Goal: Find specific page/section: Find specific page/section

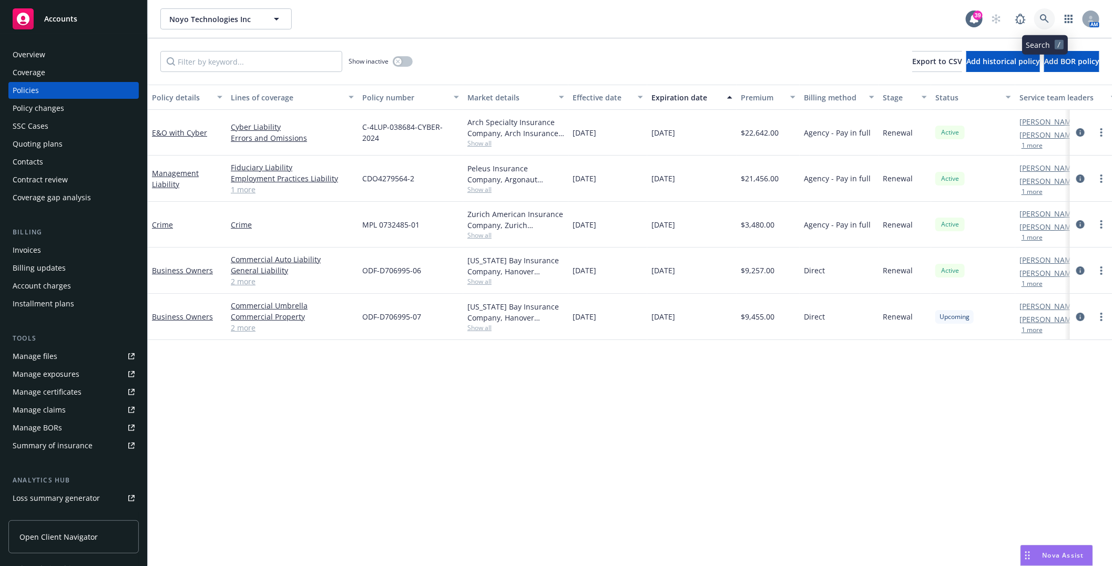
click at [1040, 17] on icon at bounding box center [1044, 18] width 9 height 9
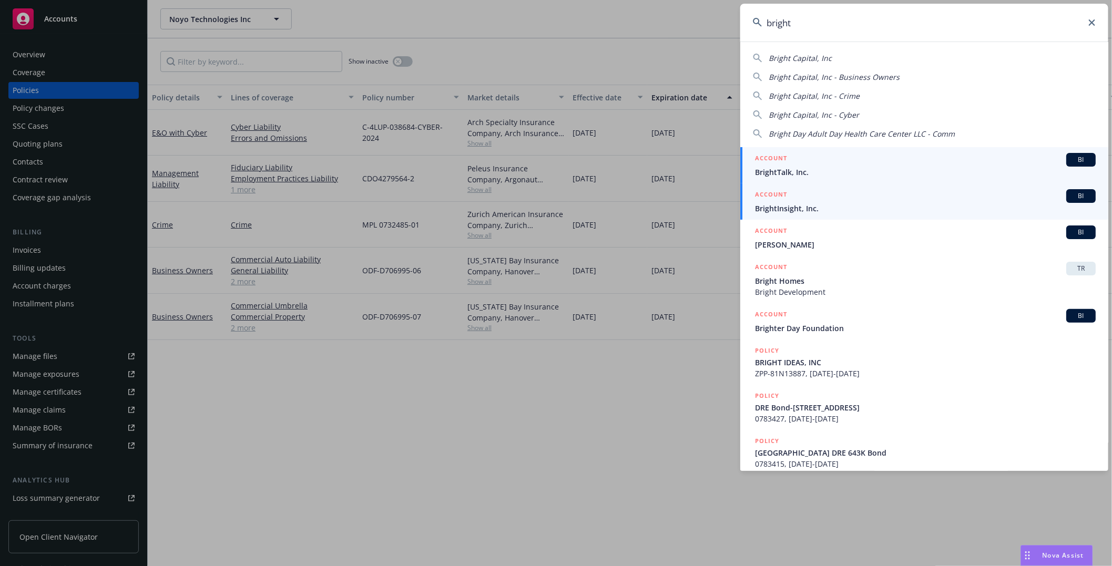
type input "bright"
click at [777, 203] on span "BrightInsight, Inc." at bounding box center [925, 208] width 341 height 11
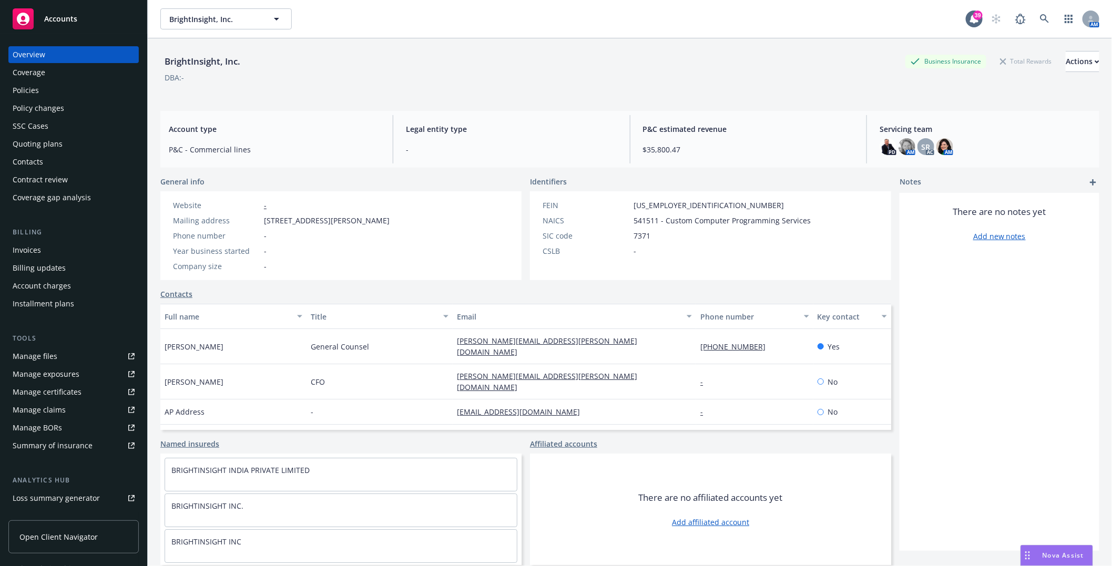
click at [33, 93] on div "Policies" at bounding box center [26, 90] width 26 height 17
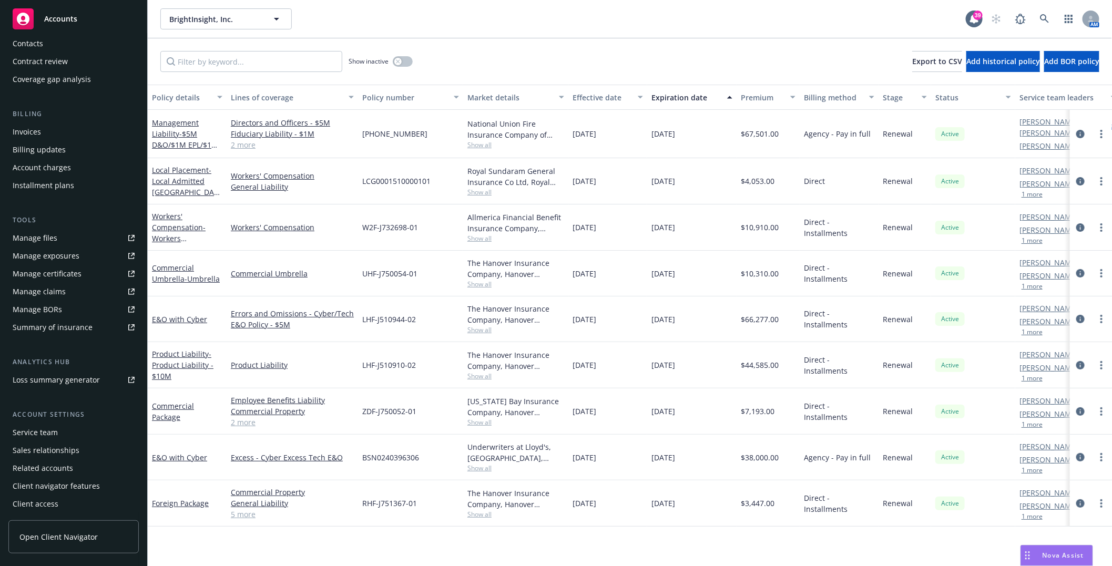
scroll to position [2, 0]
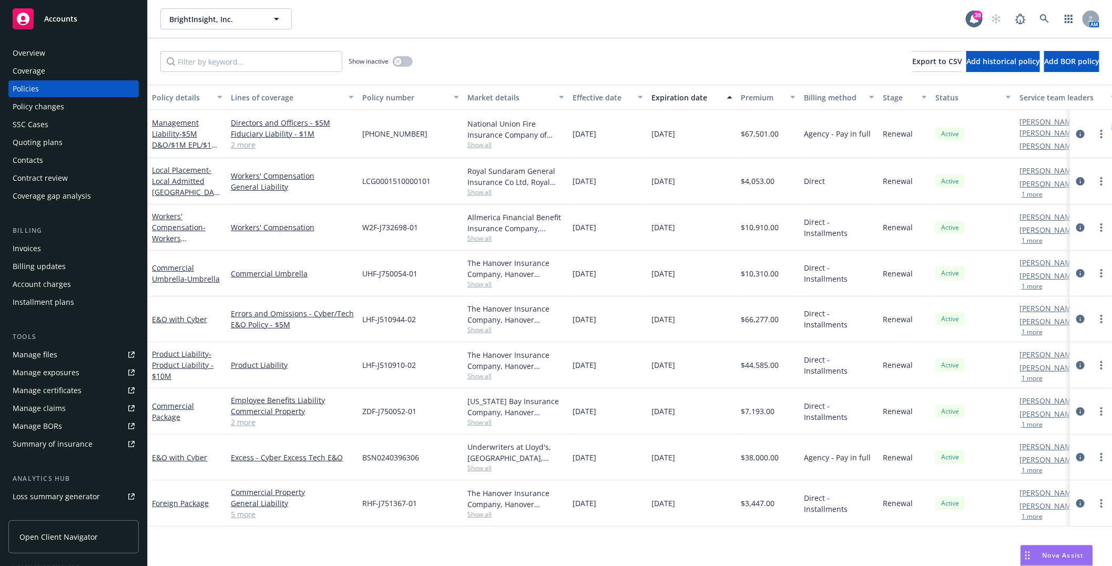
click at [32, 143] on div "Quoting plans" at bounding box center [38, 142] width 50 height 17
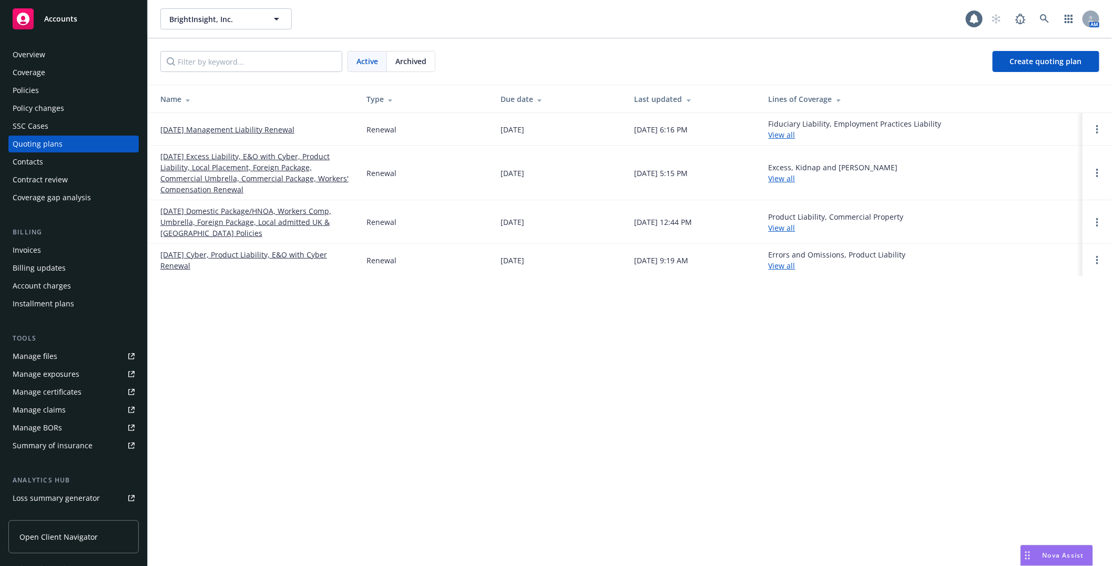
click at [209, 127] on link "[DATE] Management Liability Renewal" at bounding box center [227, 129] width 134 height 11
